Goal: Information Seeking & Learning: Learn about a topic

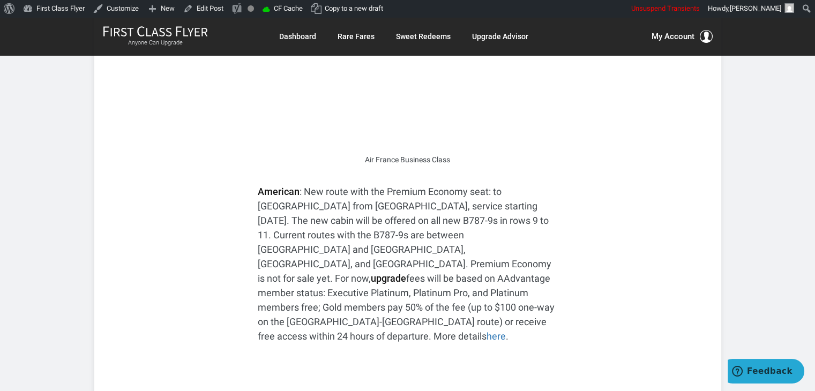
scroll to position [404, 0]
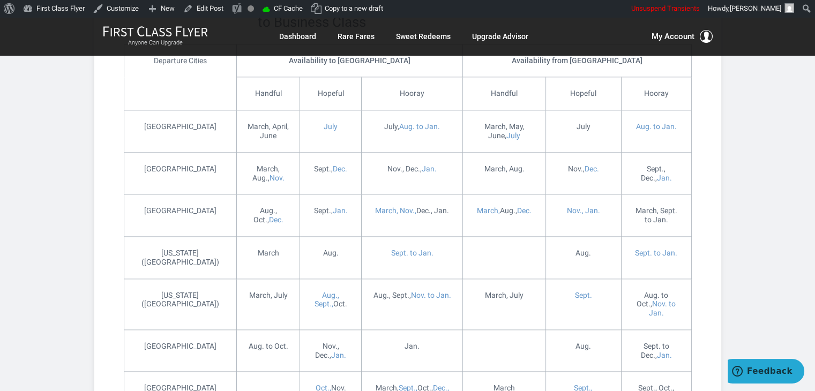
scroll to position [168, 0]
